Goal: Find specific page/section: Find specific page/section

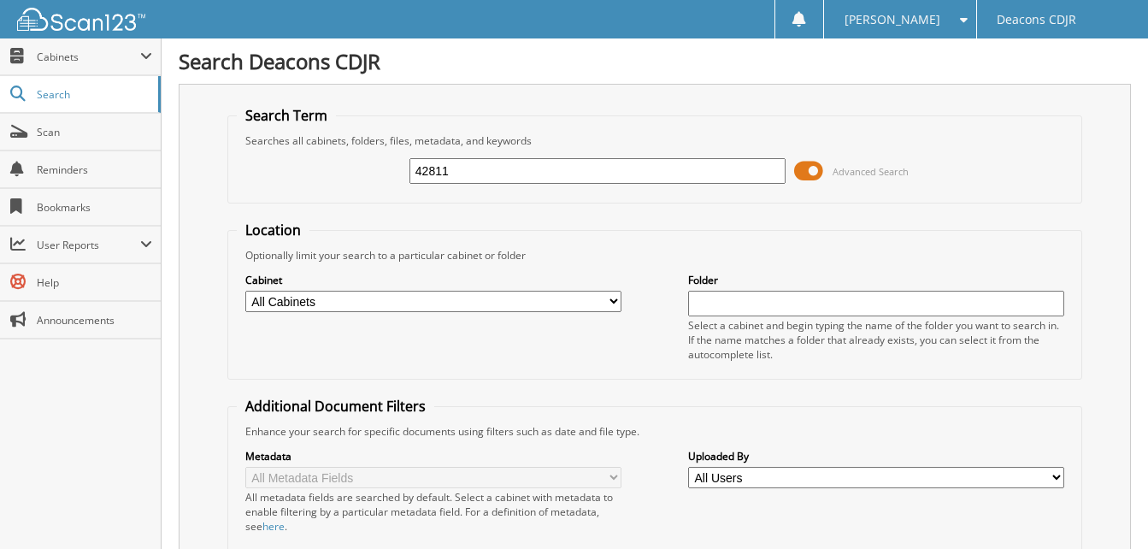
type input "42811"
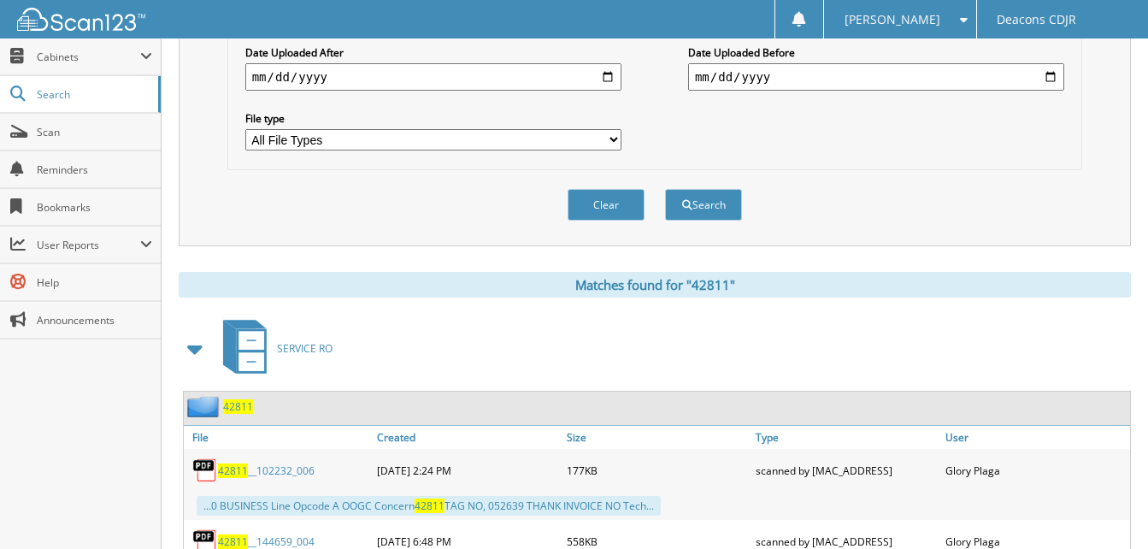
scroll to position [599, 0]
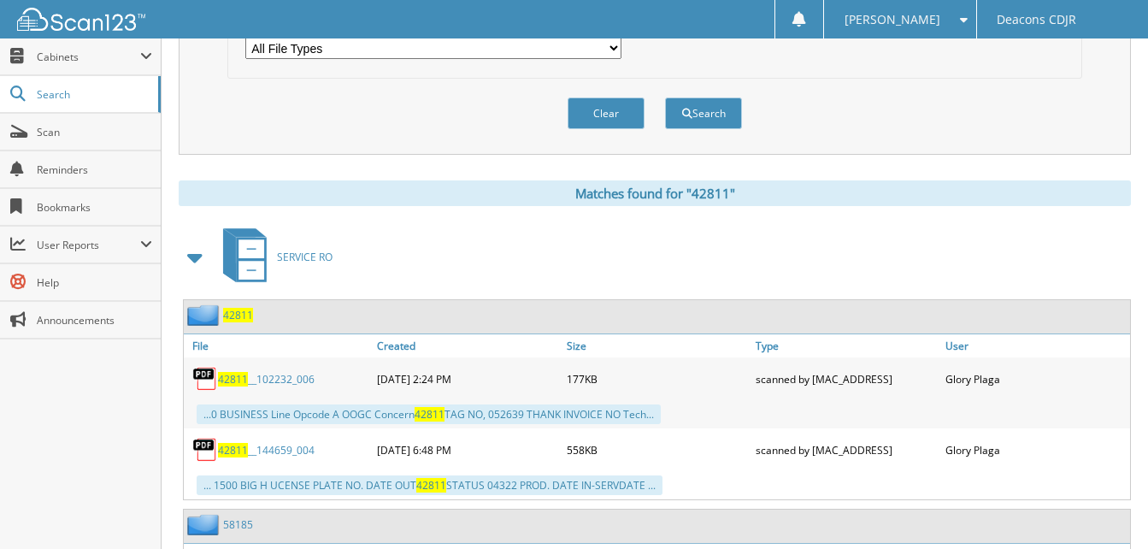
click at [409, 449] on div "09-17-2025 6:48 PM" at bounding box center [467, 450] width 189 height 34
click at [262, 452] on link "42811 __144659_004" at bounding box center [266, 450] width 97 height 15
click at [261, 452] on link "42811 __144659_004" at bounding box center [266, 450] width 97 height 15
